Goal: Task Accomplishment & Management: Manage account settings

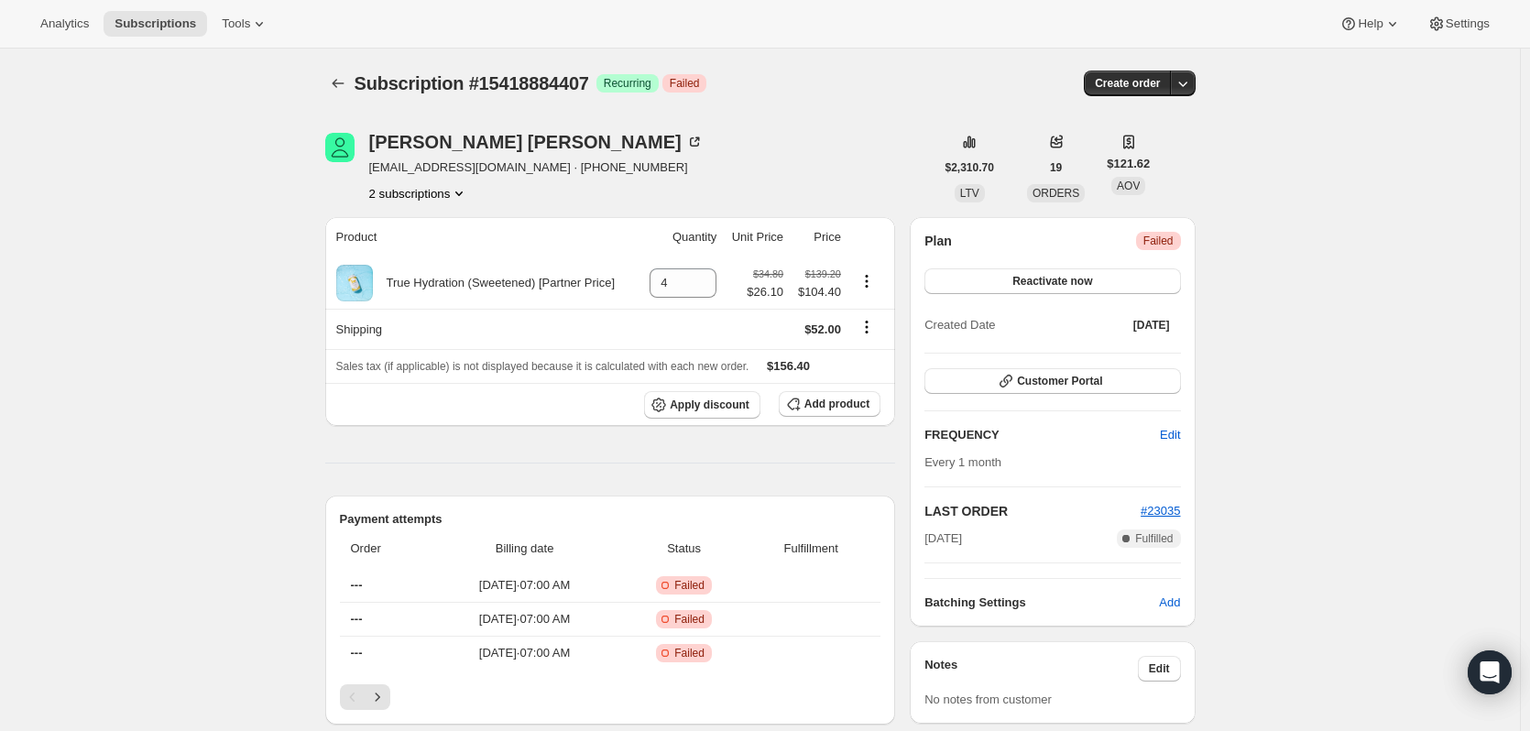
click at [409, 195] on button "2 subscriptions" at bounding box center [419, 193] width 100 height 18
click at [421, 229] on span "14313750839" at bounding box center [396, 228] width 73 height 14
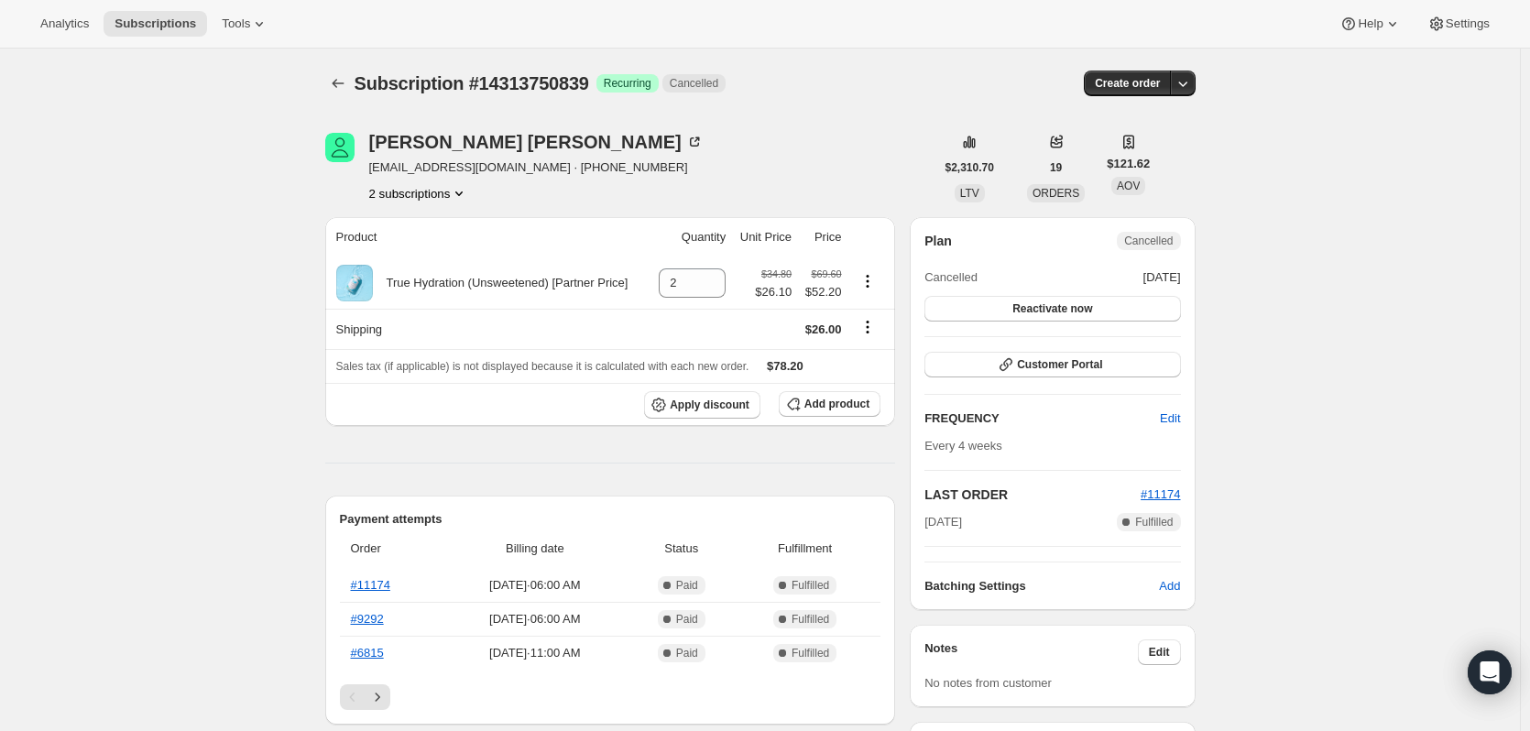
click at [436, 191] on button "2 subscriptions" at bounding box center [419, 193] width 100 height 18
click at [421, 258] on span "15418884407" at bounding box center [396, 259] width 73 height 14
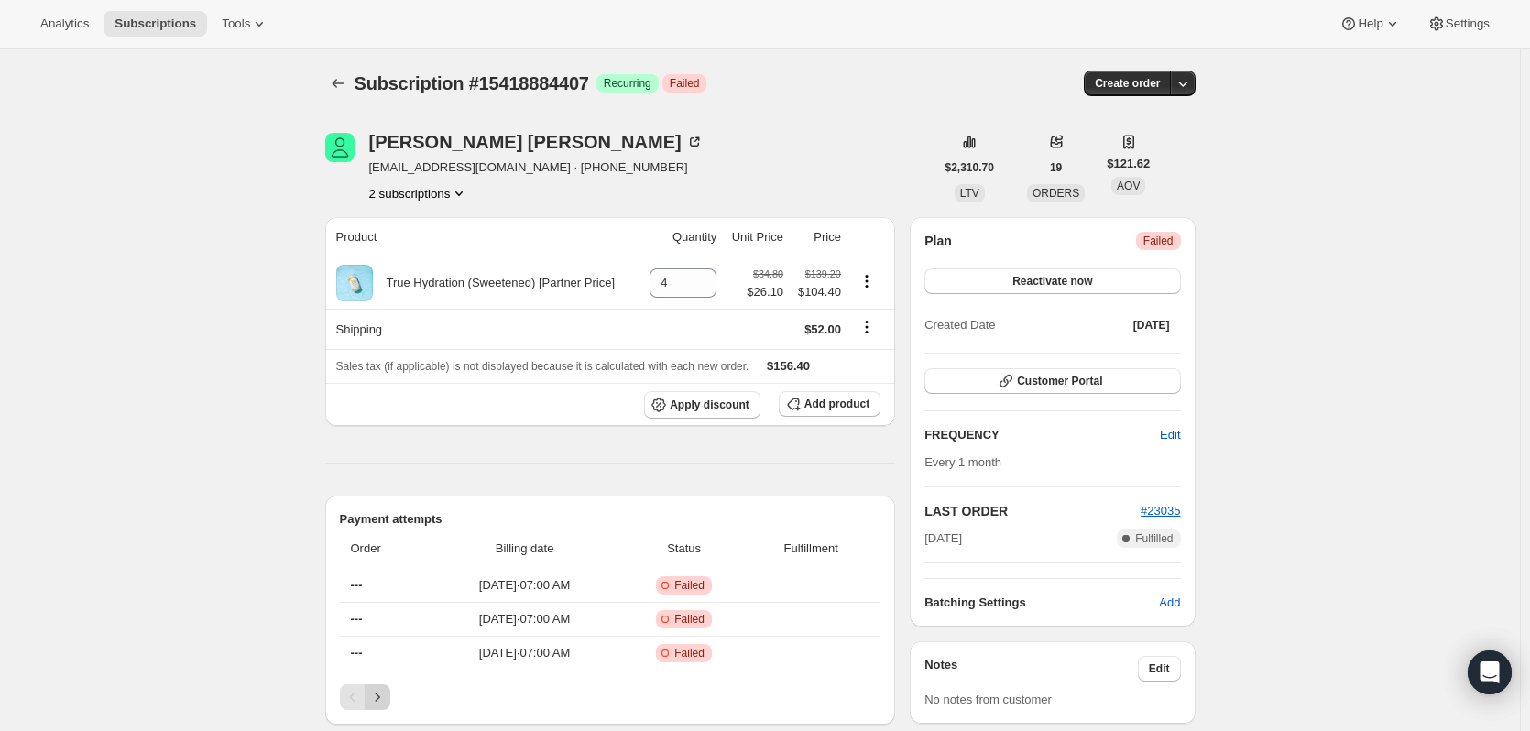
click at [378, 697] on icon "Next" at bounding box center [377, 697] width 18 height 18
click at [1089, 286] on span "Reactivate now" at bounding box center [1052, 281] width 80 height 15
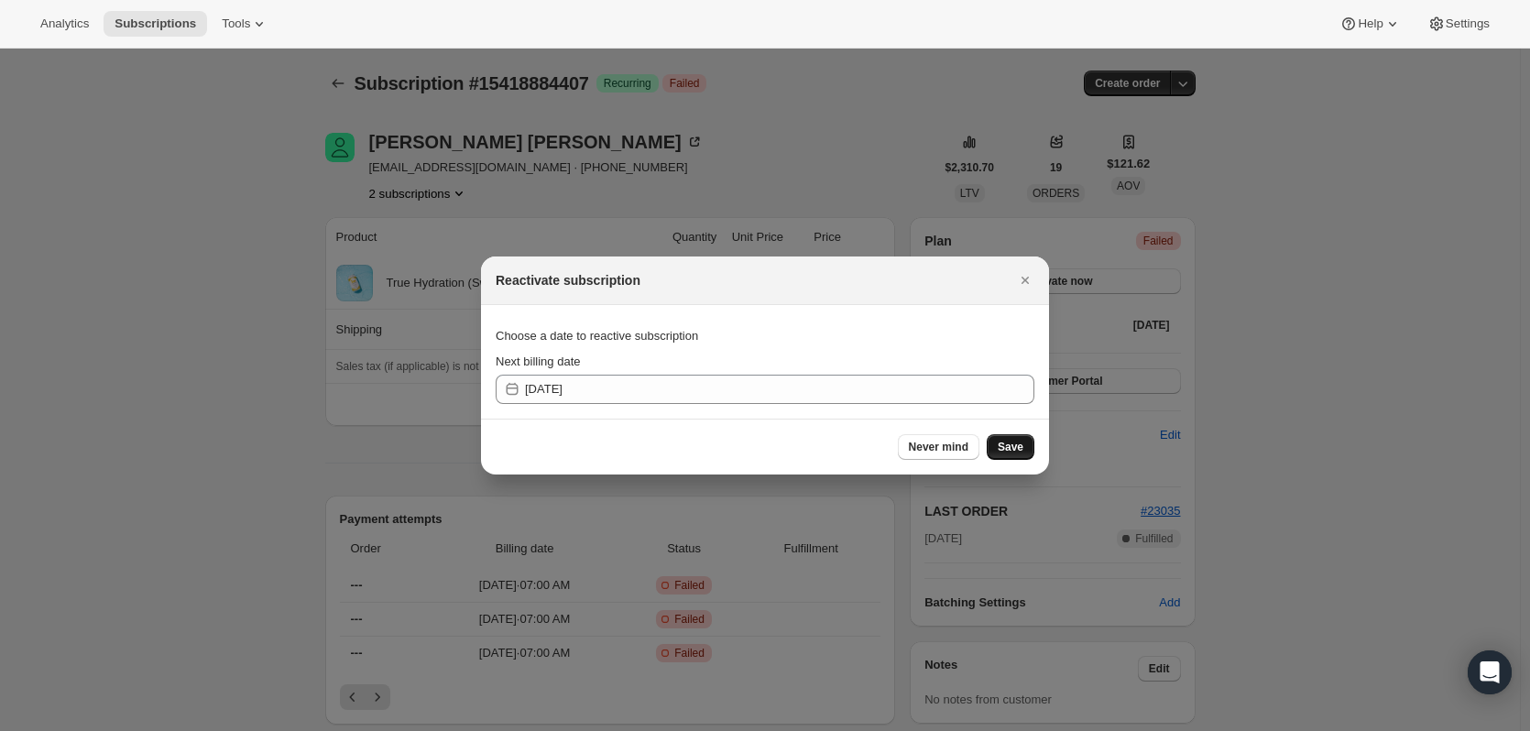
click at [1027, 442] on button "Save" at bounding box center [1011, 447] width 48 height 26
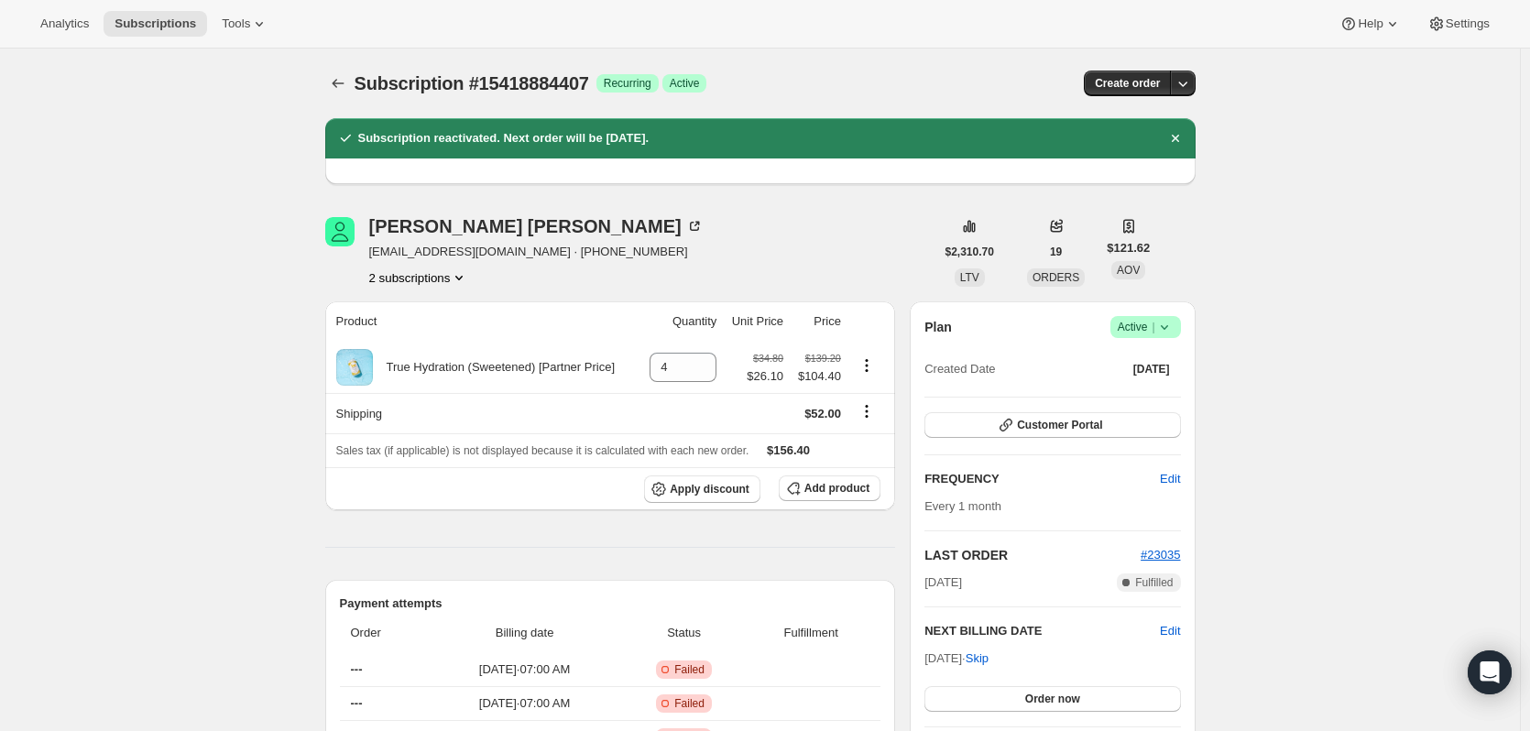
click at [1174, 330] on icon at bounding box center [1164, 327] width 18 height 18
click at [1153, 399] on span "Cancel subscription" at bounding box center [1152, 395] width 104 height 14
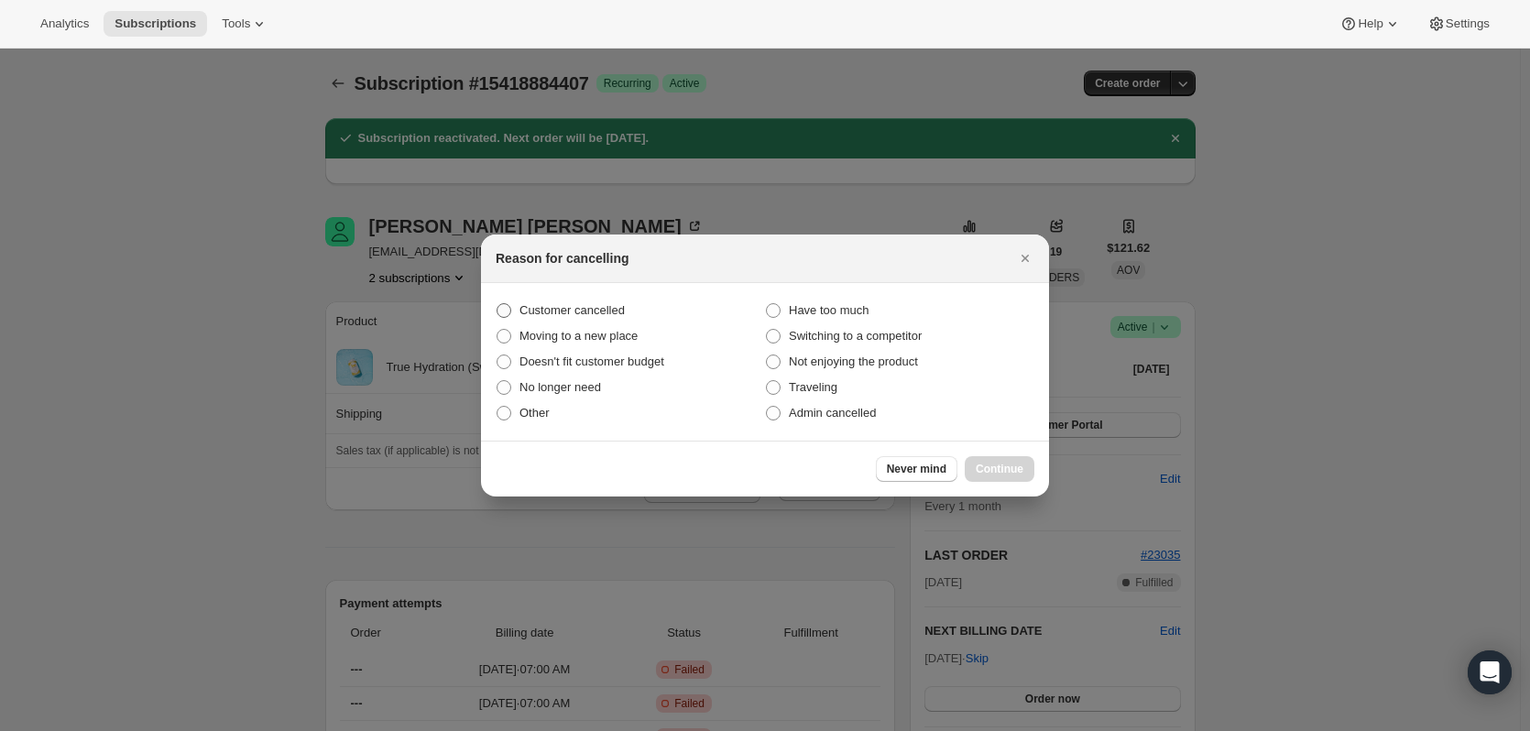
click at [574, 316] on span "Customer cancelled" at bounding box center [572, 310] width 105 height 14
click at [498, 304] on input "Customer cancelled" at bounding box center [497, 303] width 1 height 1
radio input "true"
click at [953, 473] on button "Never mind" at bounding box center [917, 469] width 82 height 26
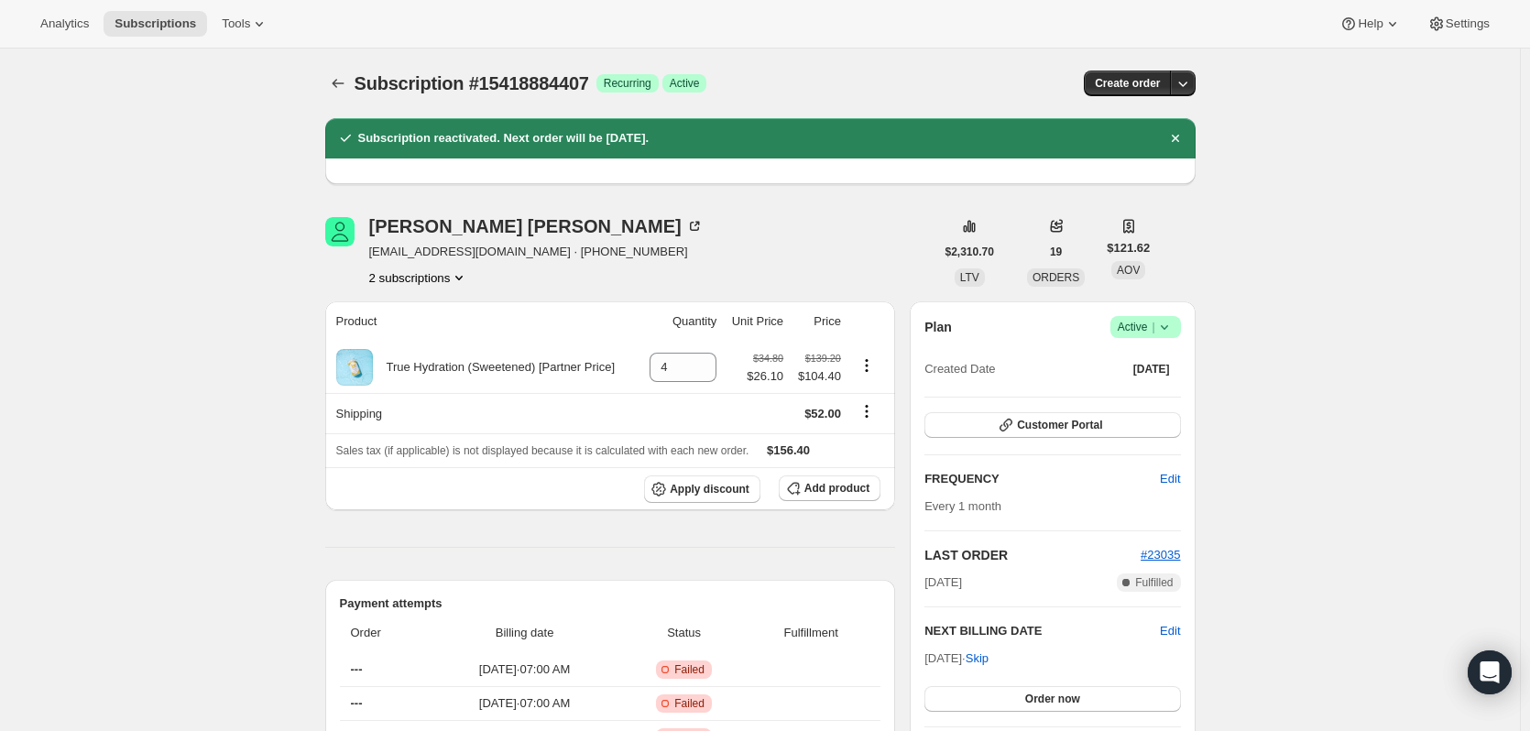
click at [1174, 322] on icon at bounding box center [1164, 327] width 18 height 18
click at [1132, 396] on span "Cancel subscription" at bounding box center [1152, 395] width 104 height 14
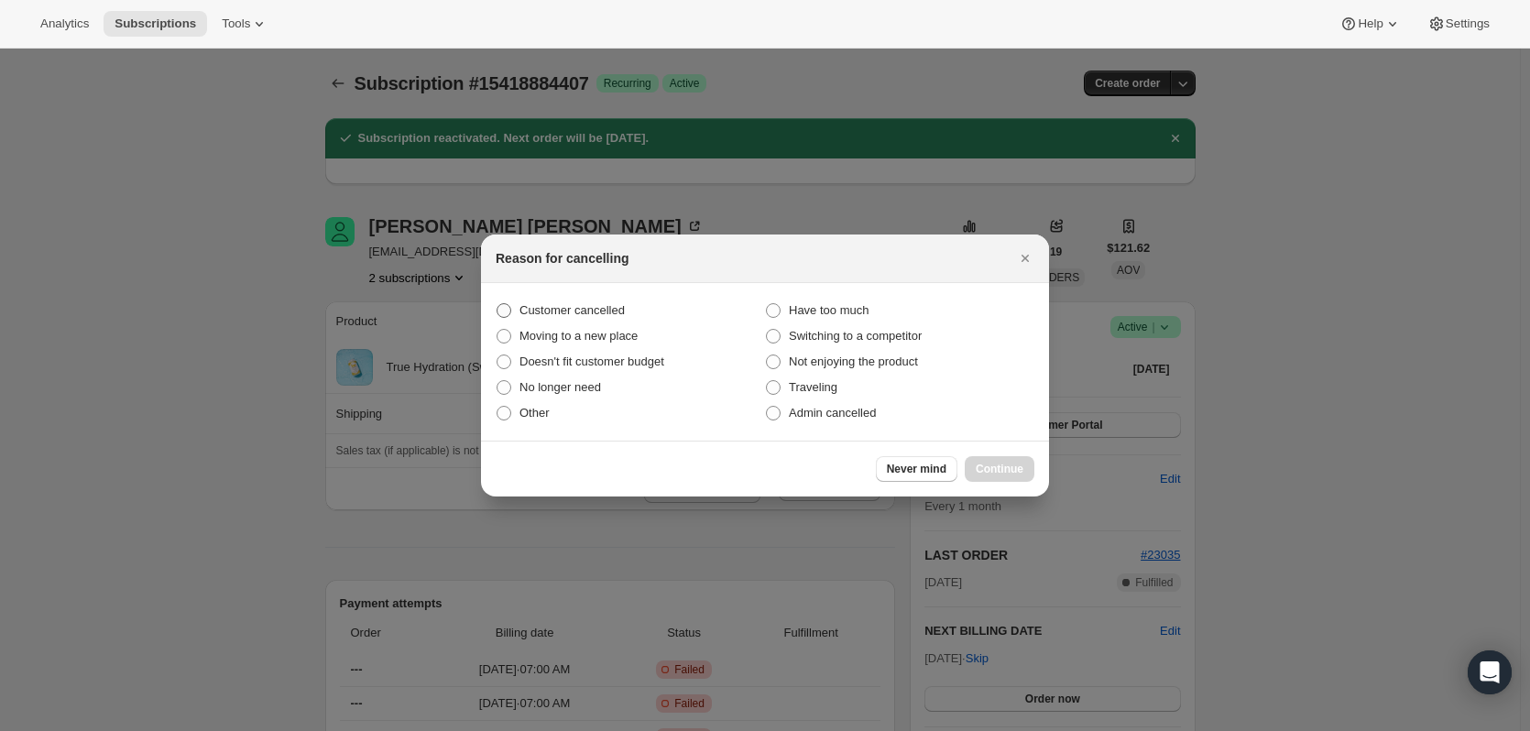
click at [555, 314] on span "Customer cancelled" at bounding box center [572, 310] width 105 height 14
click at [498, 304] on input "Customer cancelled" at bounding box center [497, 303] width 1 height 1
radio input "true"
click at [1012, 470] on span "Continue" at bounding box center [1000, 469] width 48 height 15
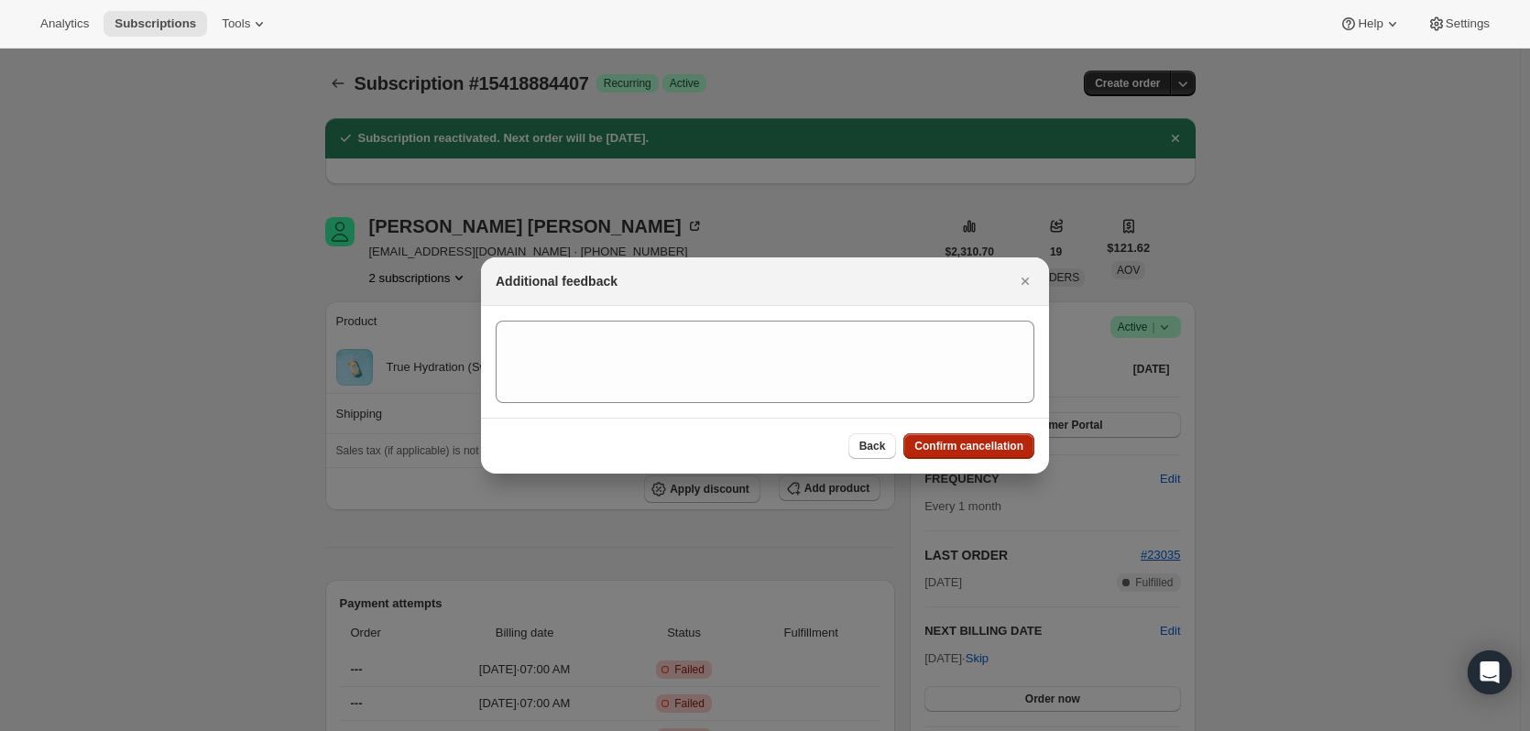
click at [984, 437] on button "Confirm cancellation" at bounding box center [968, 446] width 131 height 26
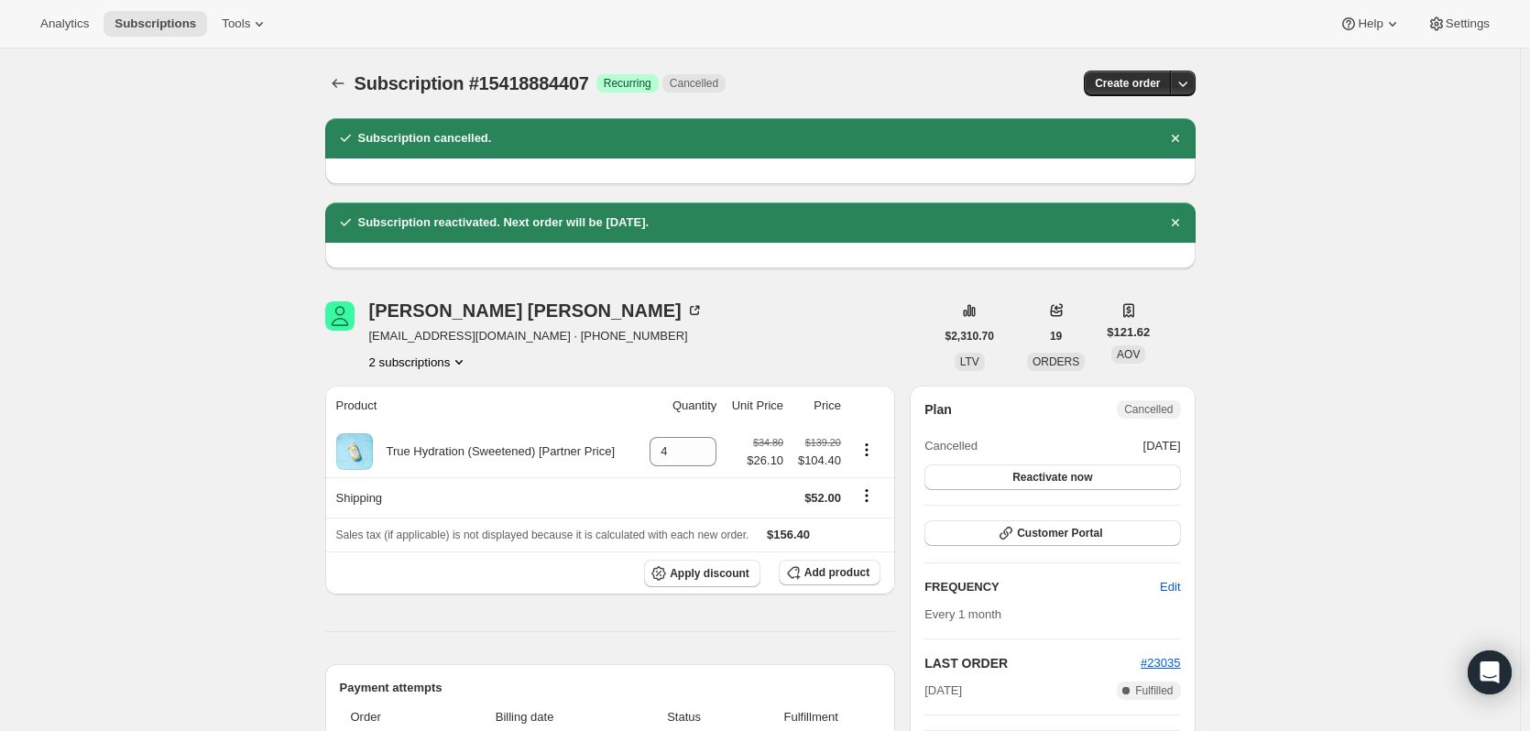
click at [412, 366] on button "2 subscriptions" at bounding box center [419, 362] width 100 height 18
click at [411, 389] on span "14313750839" at bounding box center [396, 396] width 73 height 14
click at [426, 347] on div "Veronica Hewitt svhewitt777@gmail.com · +16196770766 2 subscriptions" at bounding box center [536, 336] width 334 height 70
click at [427, 355] on button "2 subscriptions" at bounding box center [419, 362] width 100 height 18
click at [431, 421] on span "15418884407" at bounding box center [396, 428] width 73 height 14
